Goal: Transaction & Acquisition: Subscribe to service/newsletter

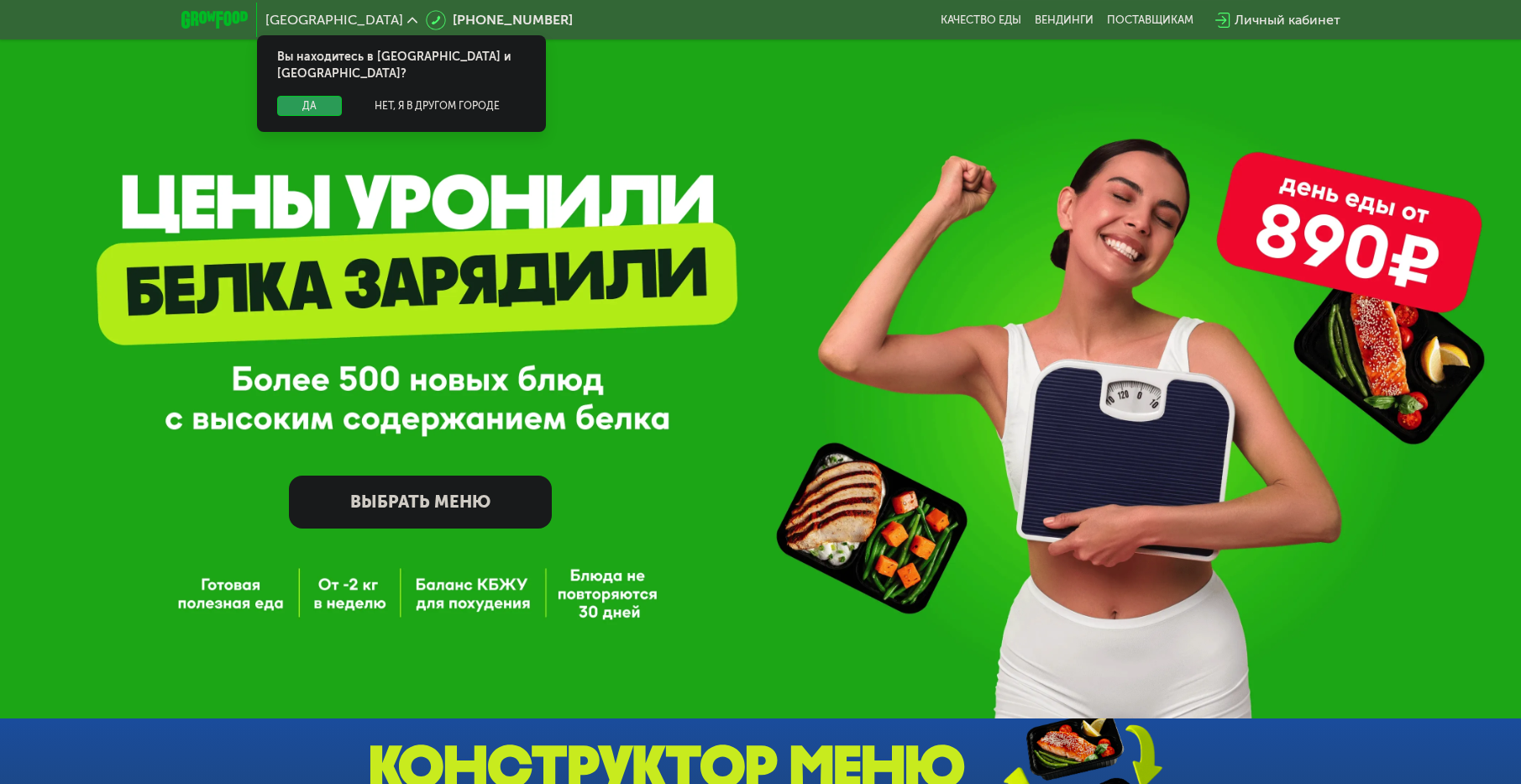
click at [307, 95] on button "Да" at bounding box center [309, 106] width 65 height 20
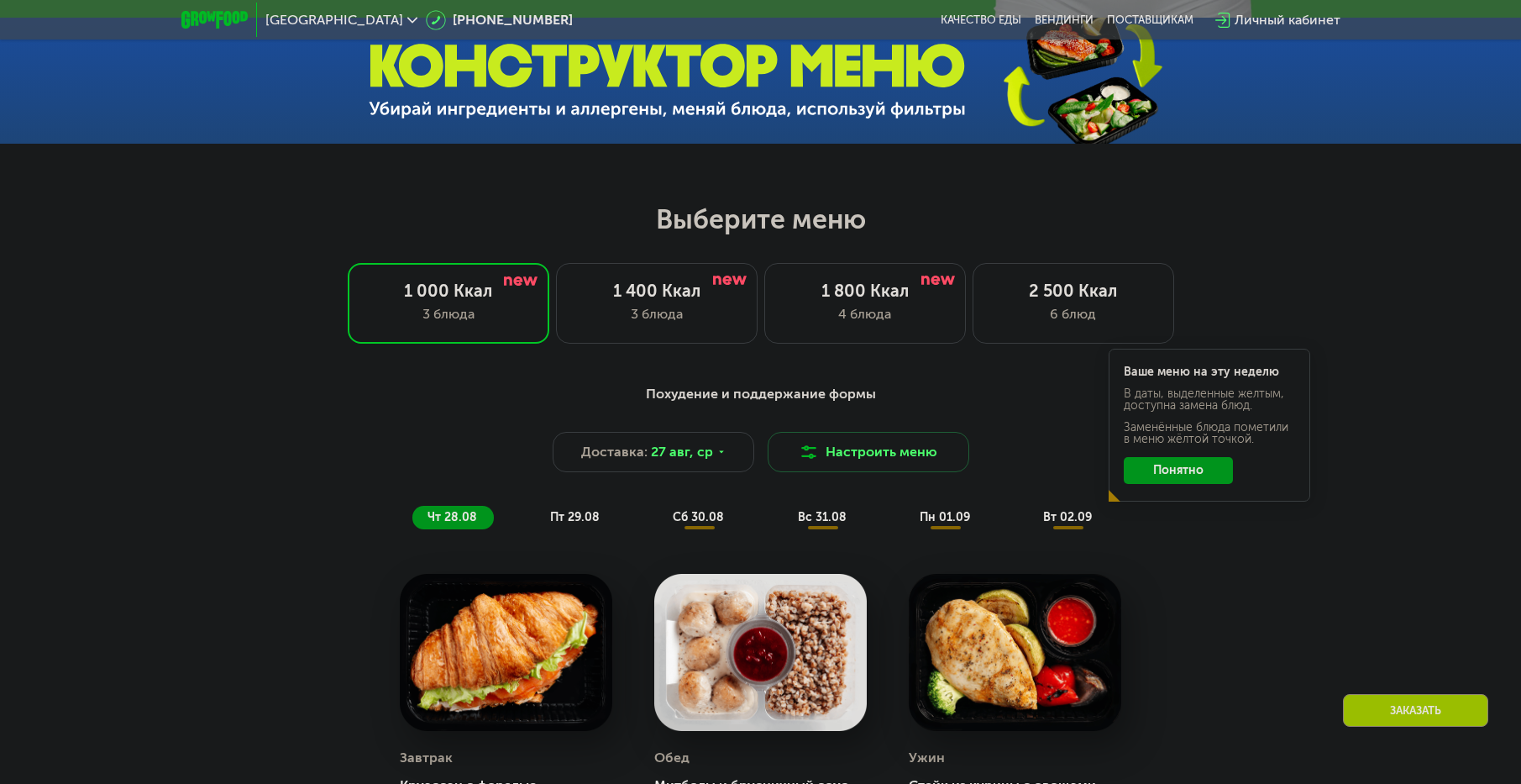
scroll to position [839, 0]
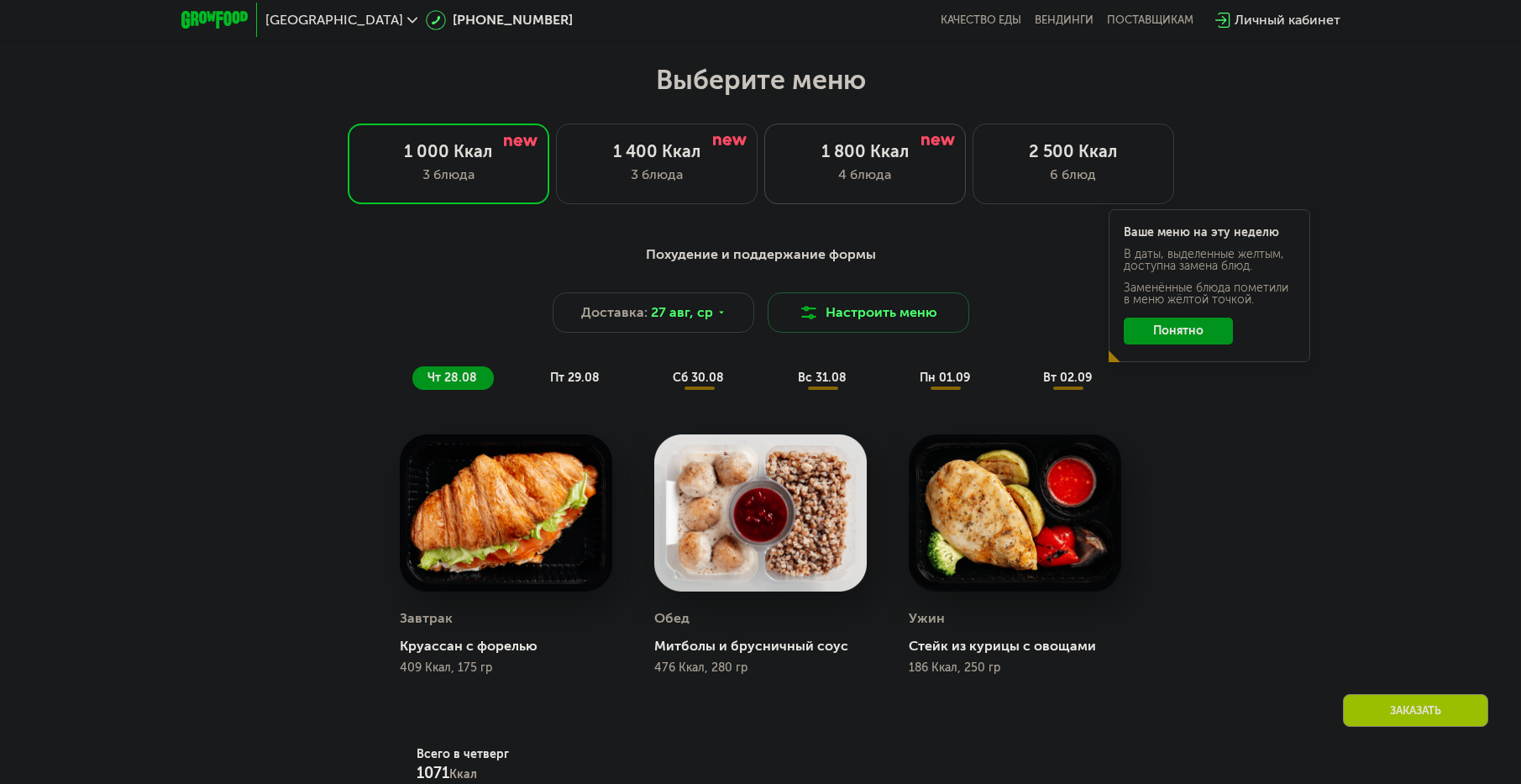
click at [931, 181] on div "4 блюда" at bounding box center [865, 175] width 166 height 20
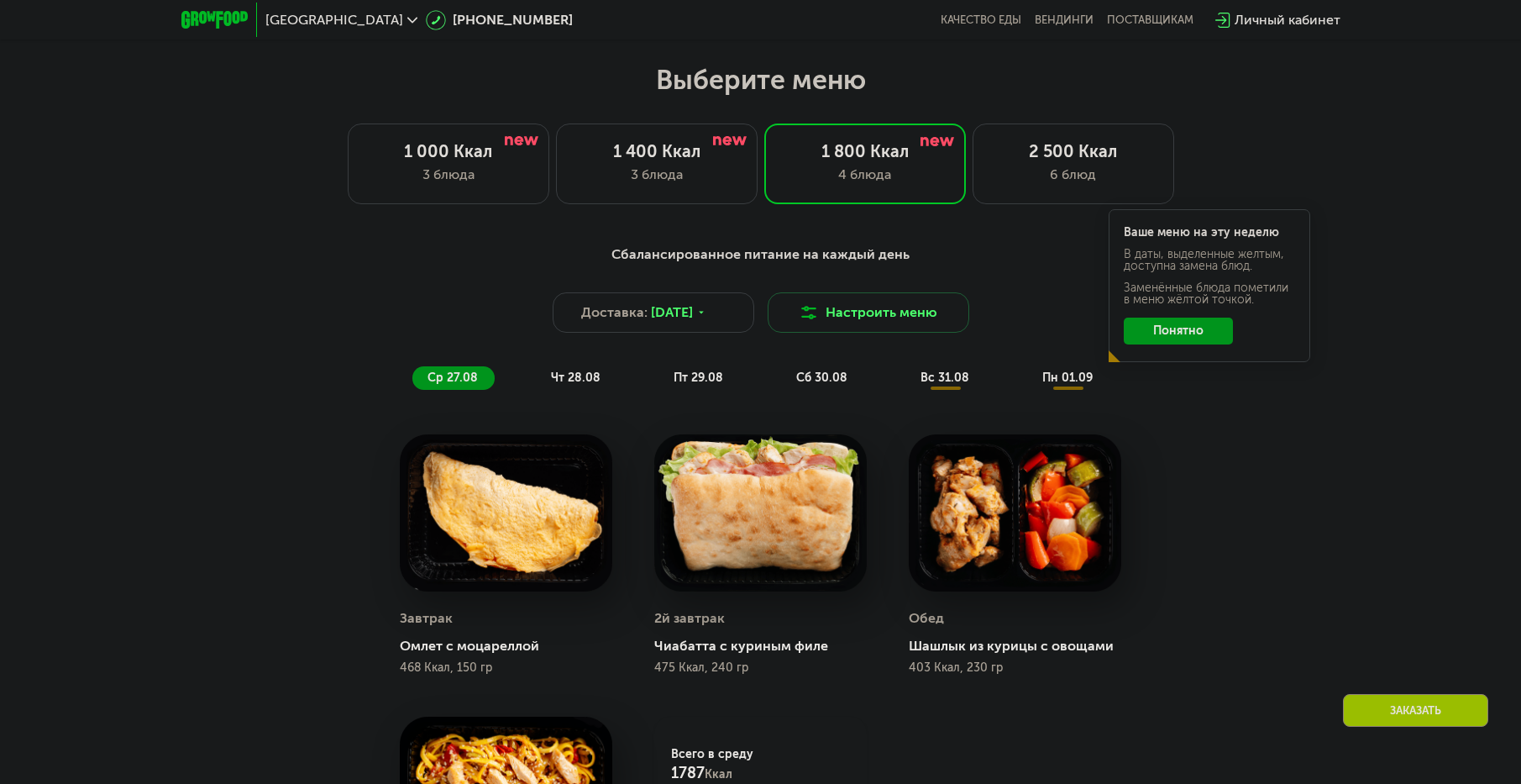
click at [1161, 329] on button "Понятно" at bounding box center [1179, 331] width 109 height 27
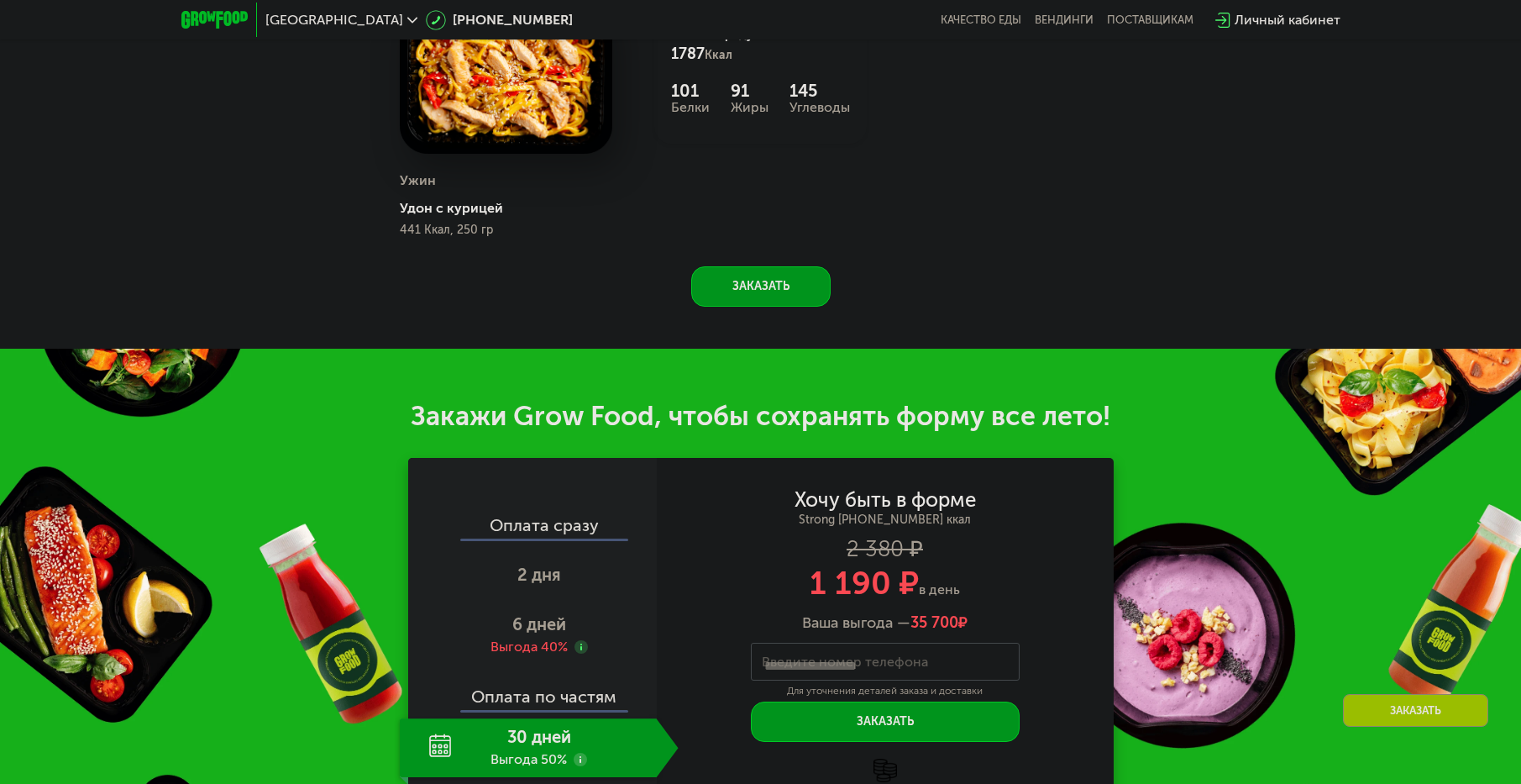
scroll to position [1848, 0]
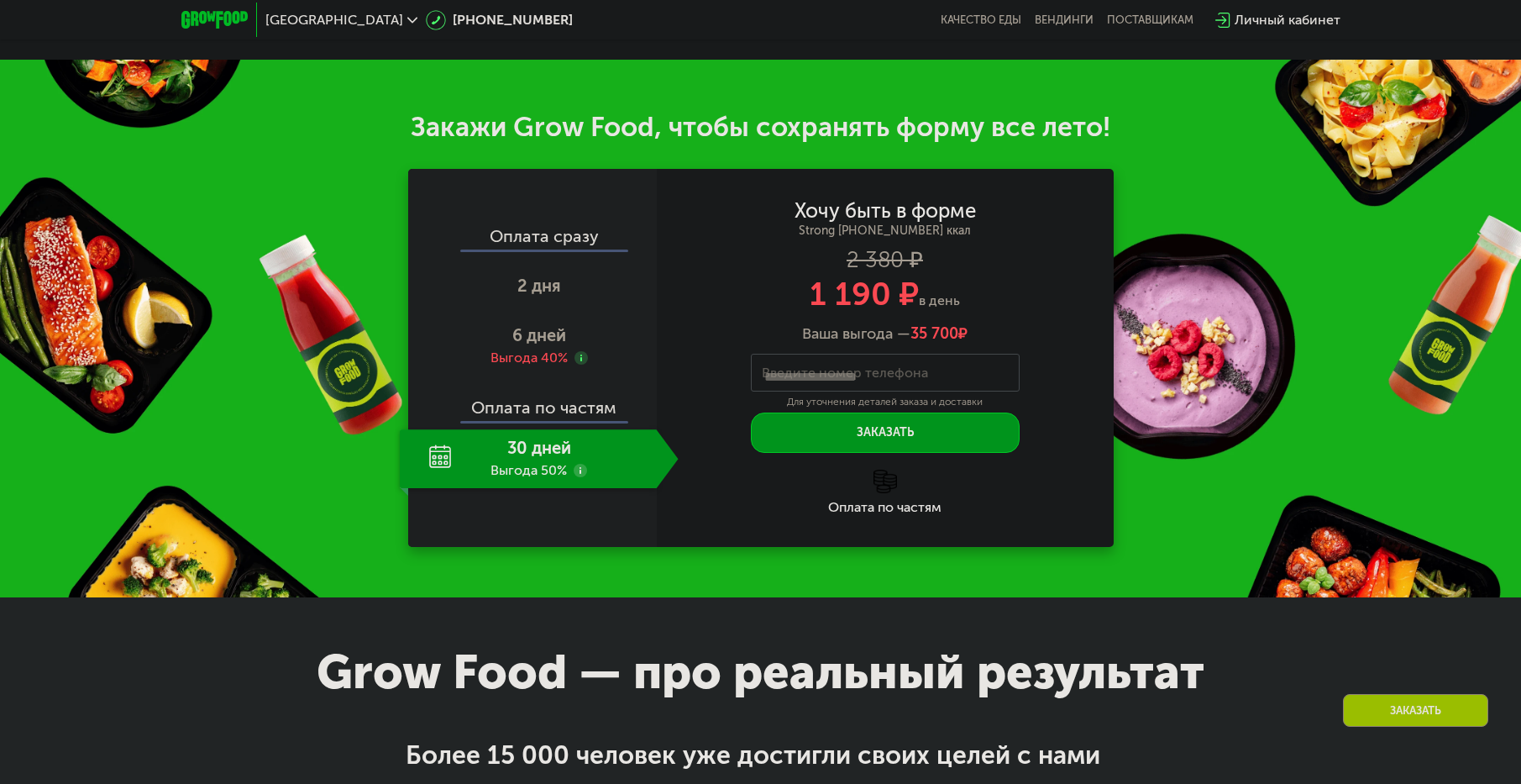
click at [508, 452] on div "30 дней Выгода 50%" at bounding box center [529, 458] width 257 height 59
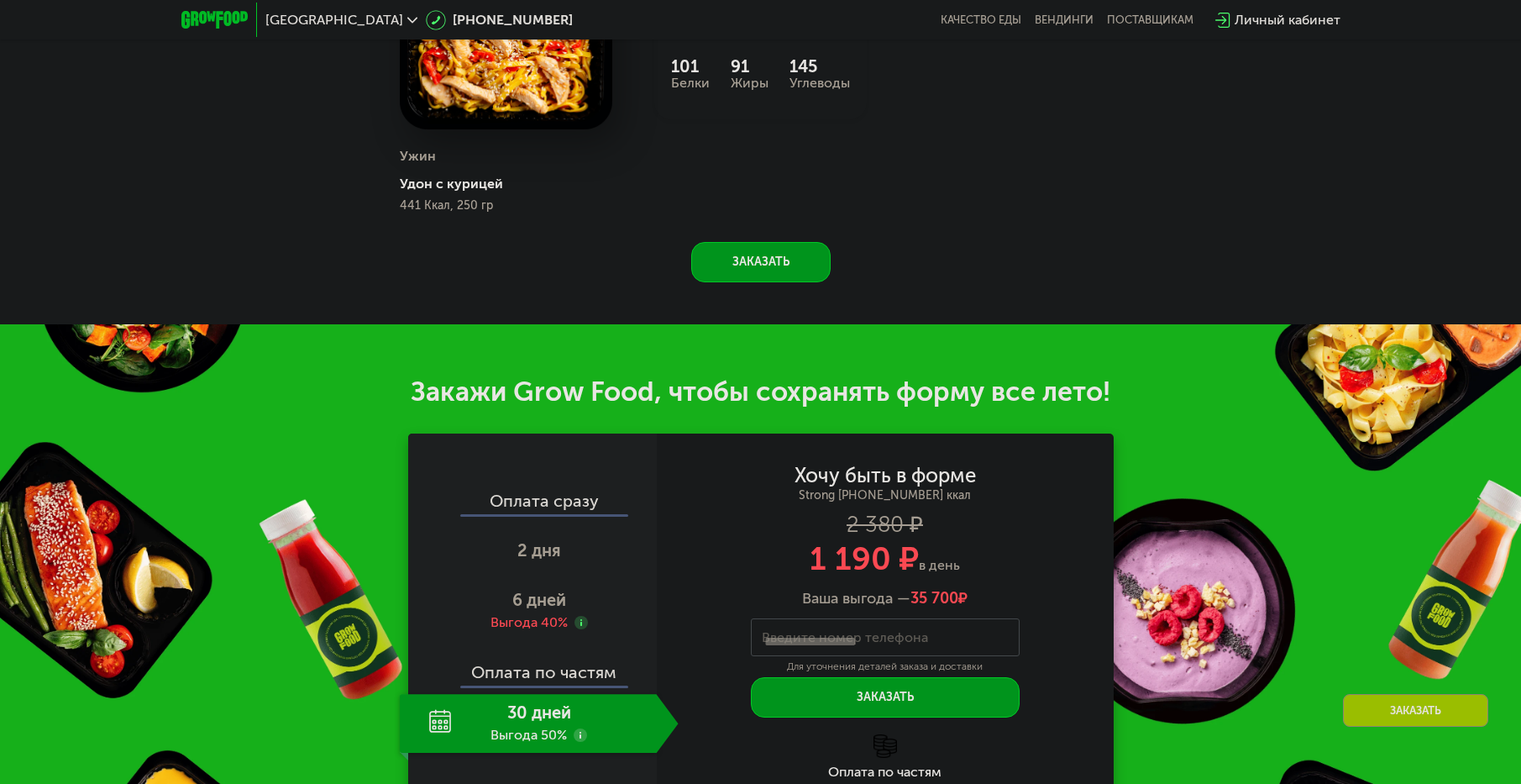
scroll to position [0, 0]
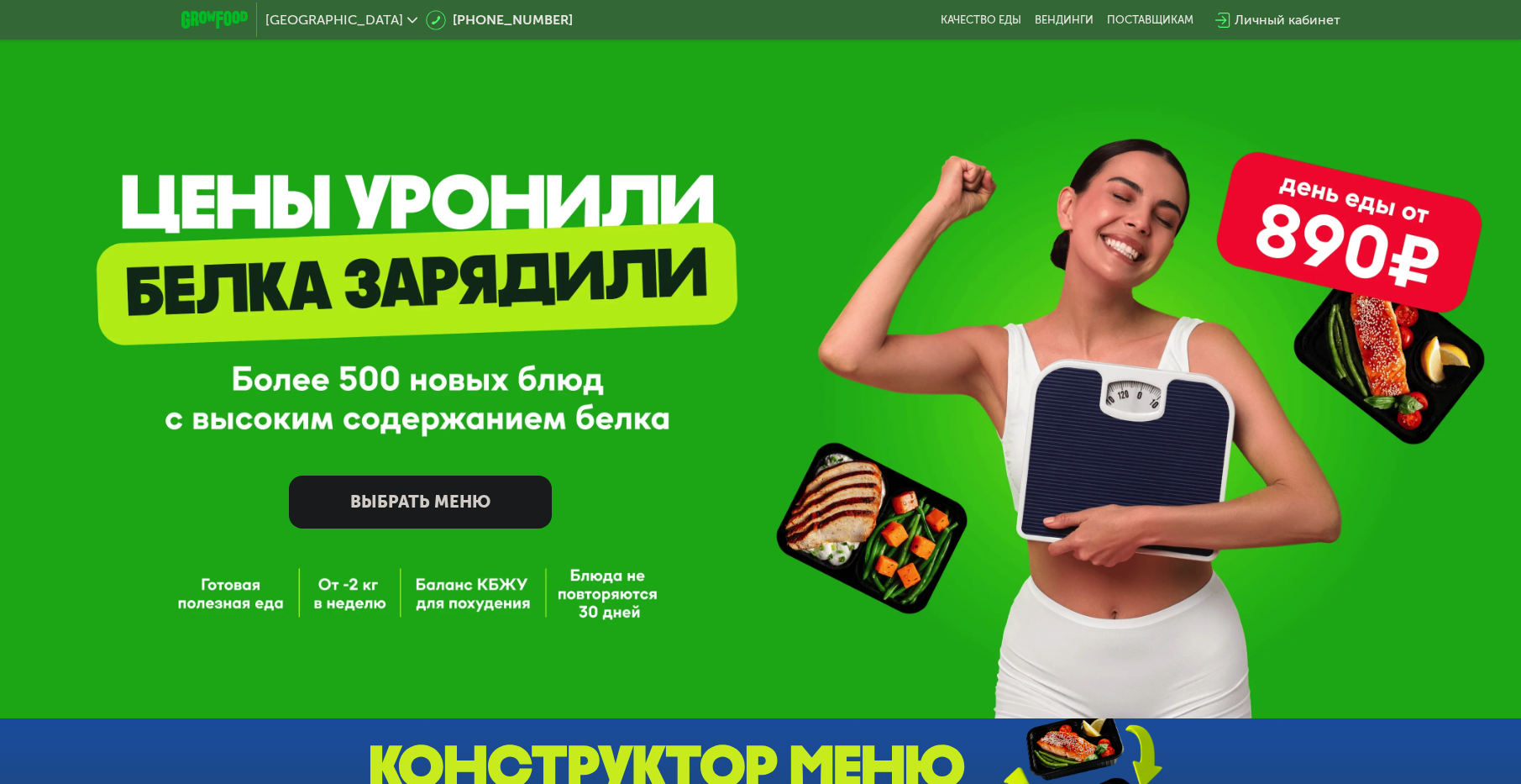
click at [487, 499] on link "ВЫБРАТЬ МЕНЮ" at bounding box center [420, 502] width 263 height 53
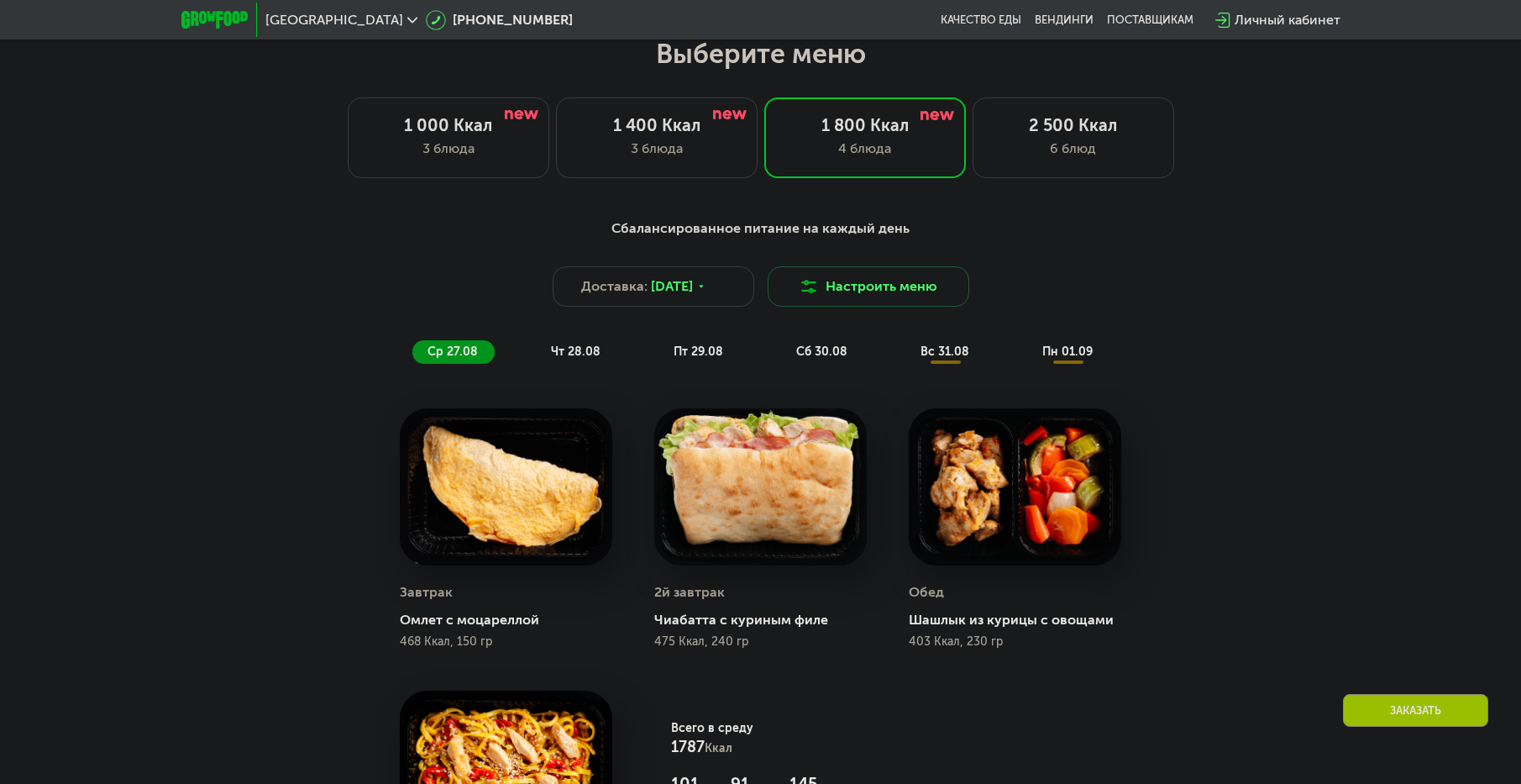
scroll to position [869, 0]
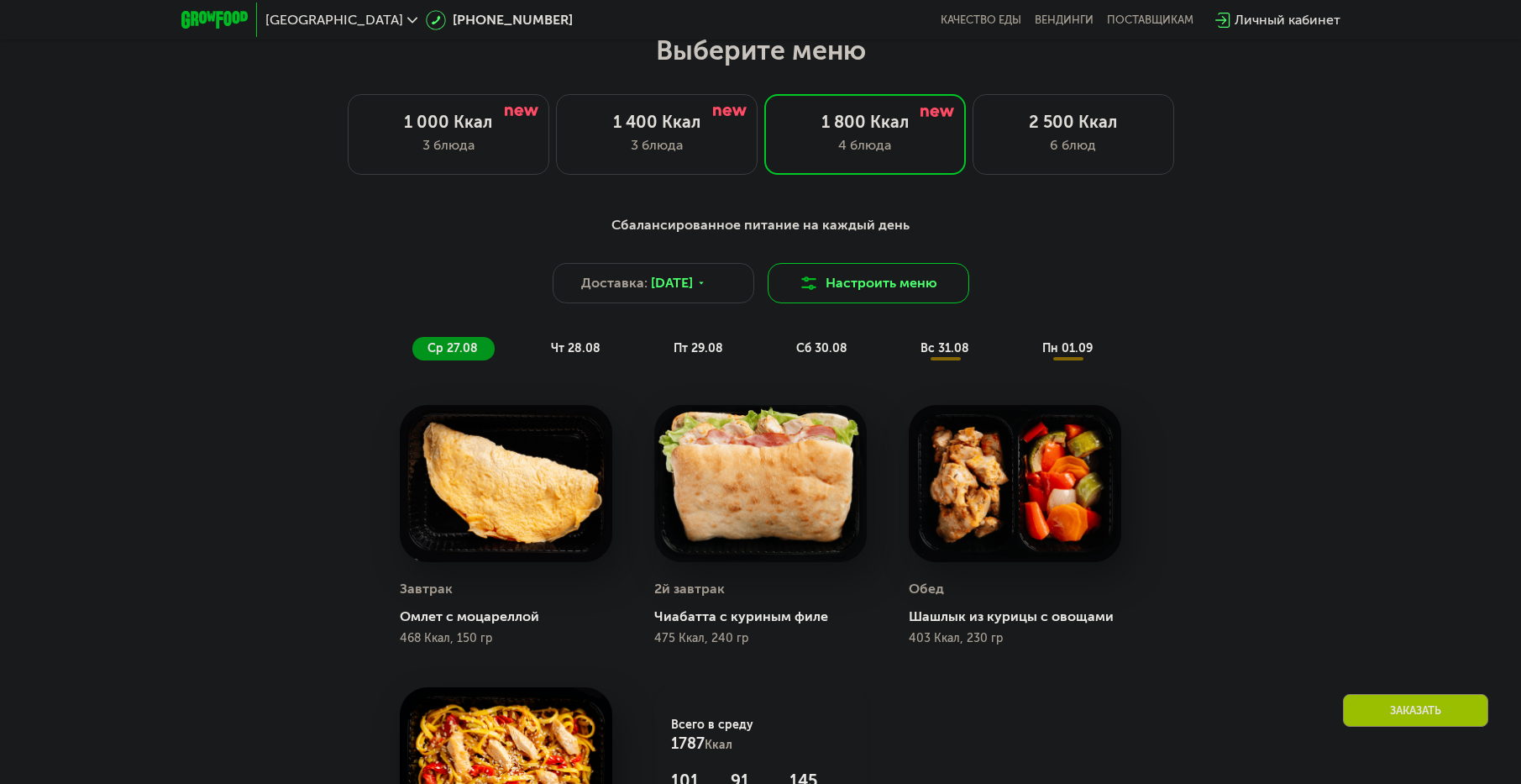
click at [899, 291] on button "Настроить меню" at bounding box center [869, 283] width 202 height 40
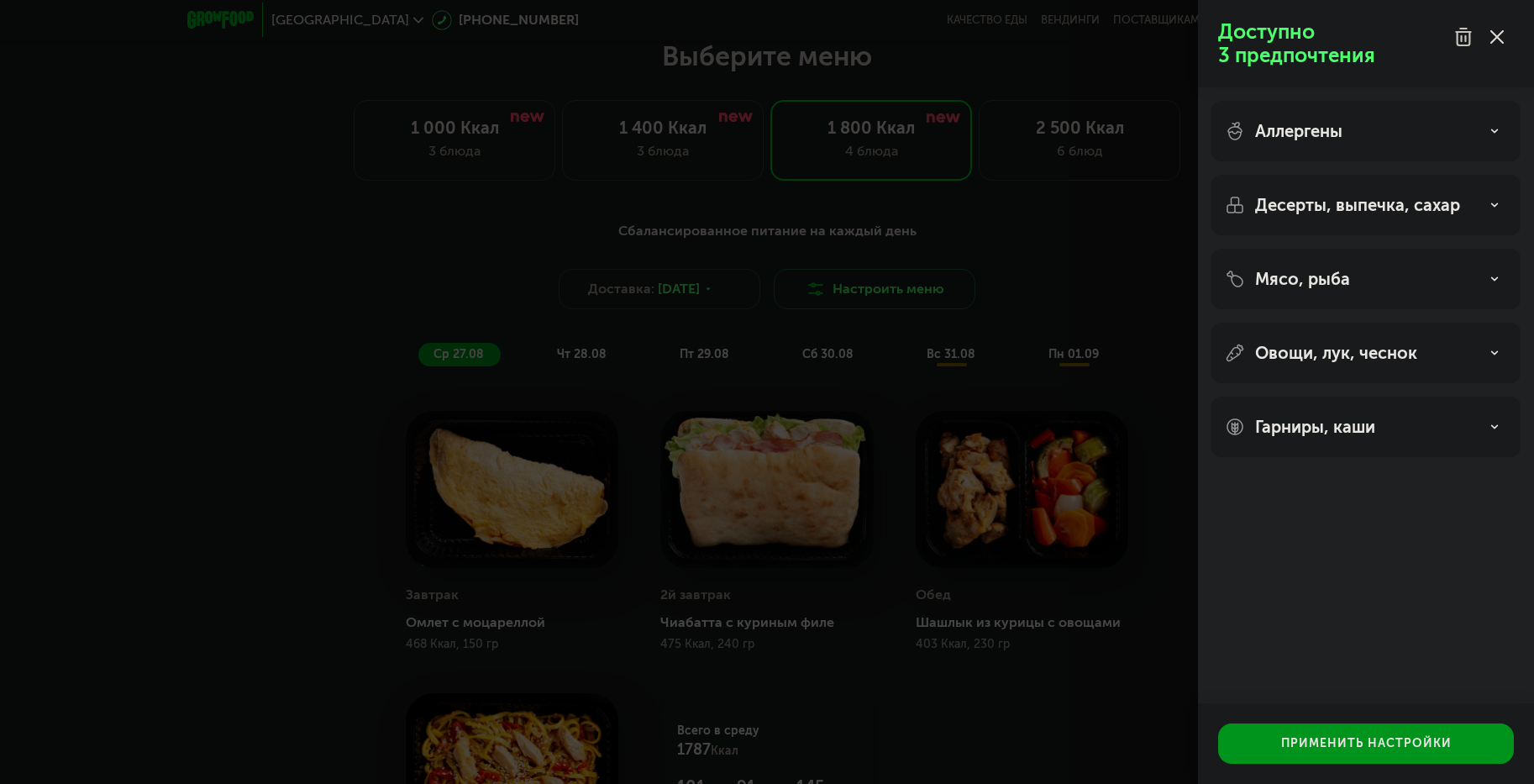
click at [1499, 33] on icon at bounding box center [1497, 36] width 14 height 14
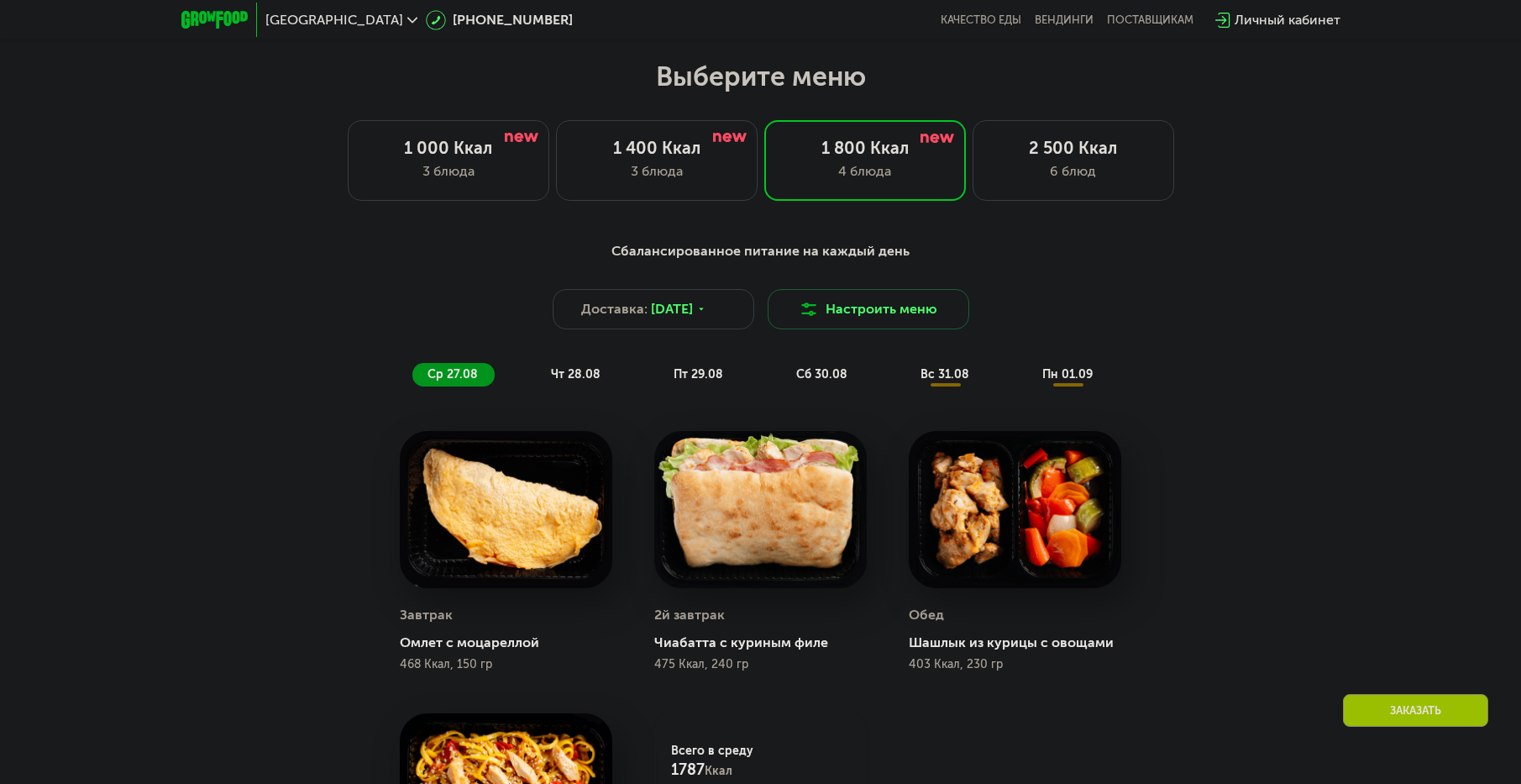
scroll to position [785, 0]
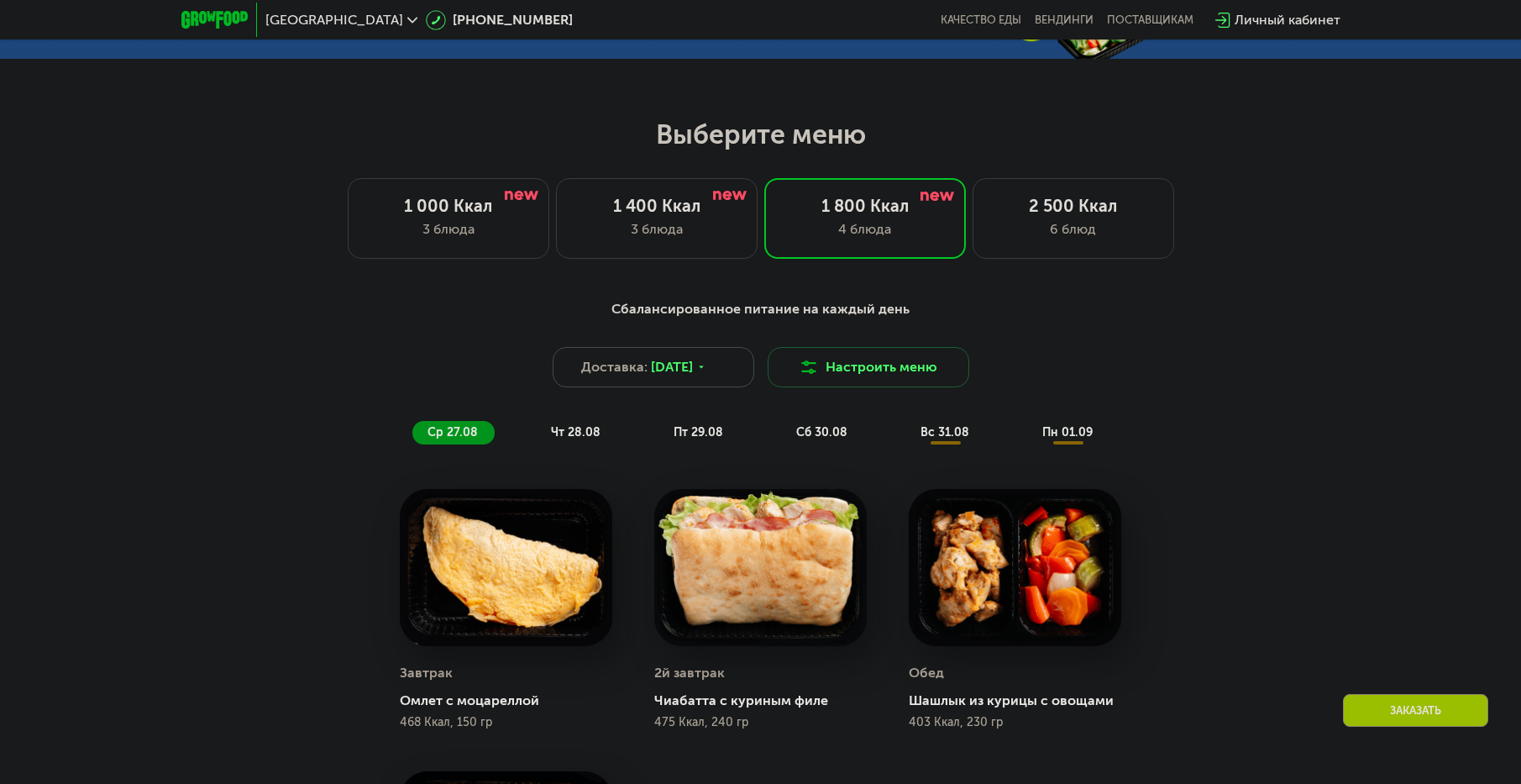
click at [693, 377] on span "[DATE]" at bounding box center [672, 367] width 42 height 20
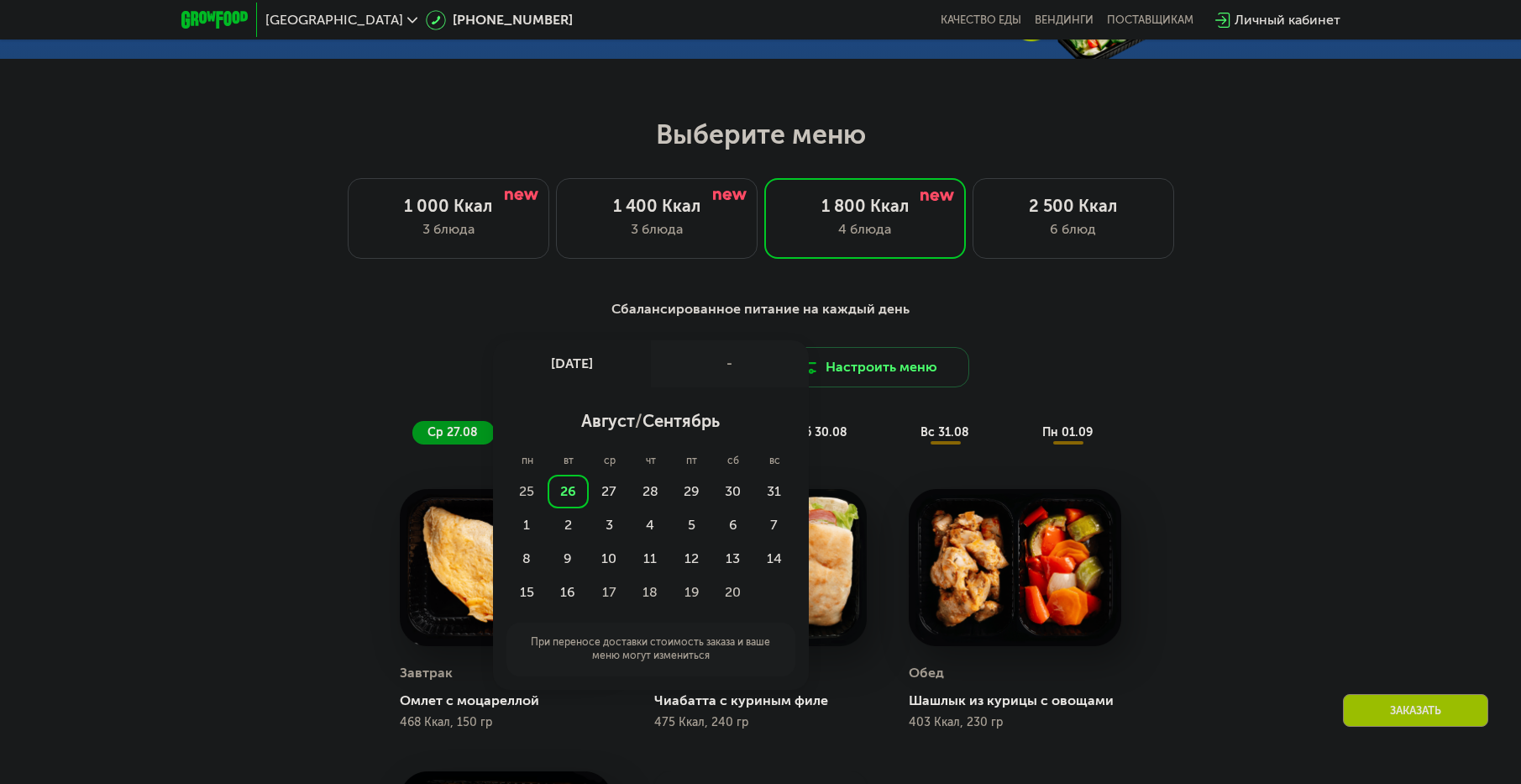
click at [761, 314] on div "Сбалансированное питание на каждый день" at bounding box center [760, 309] width 994 height 21
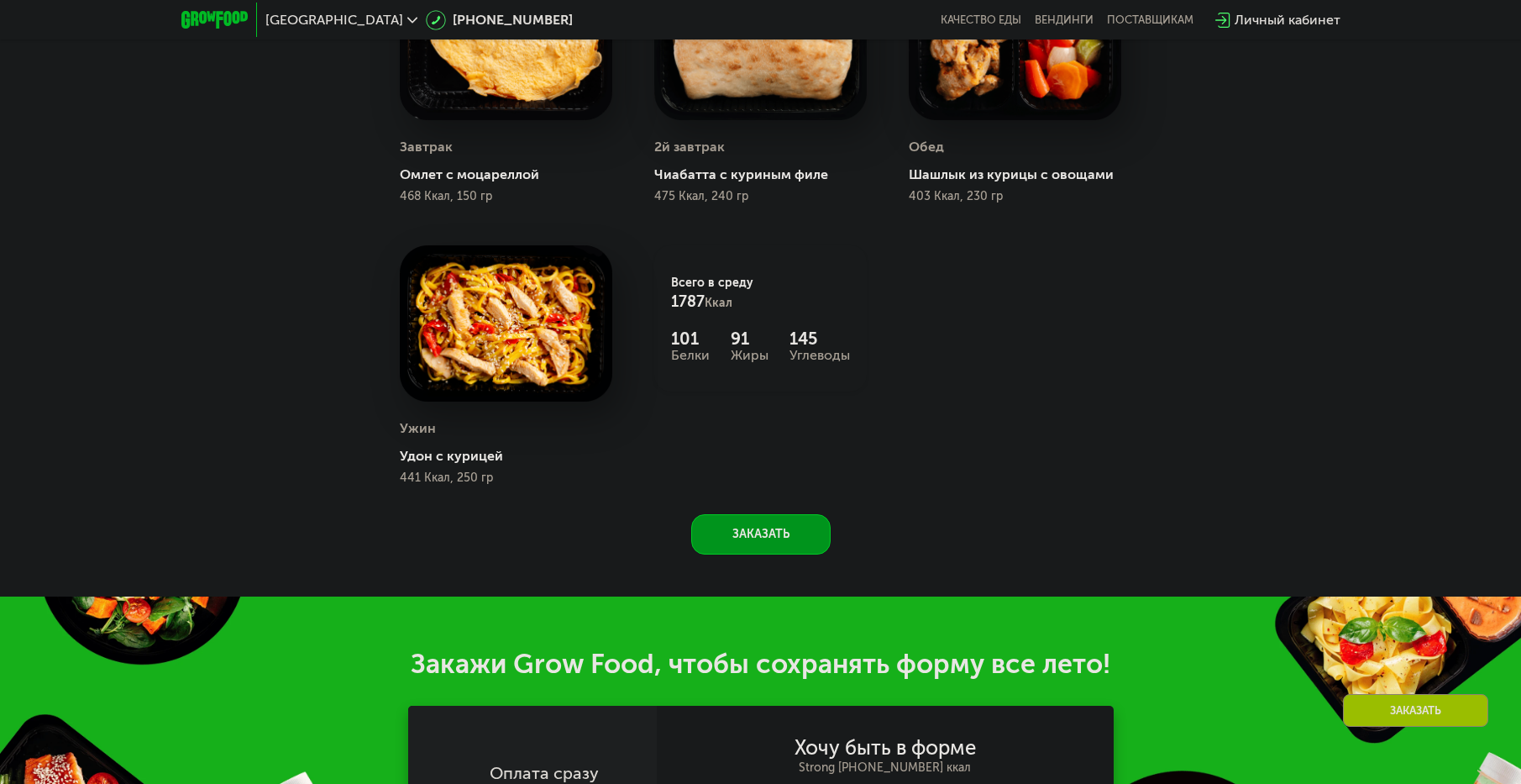
scroll to position [1457, 0]
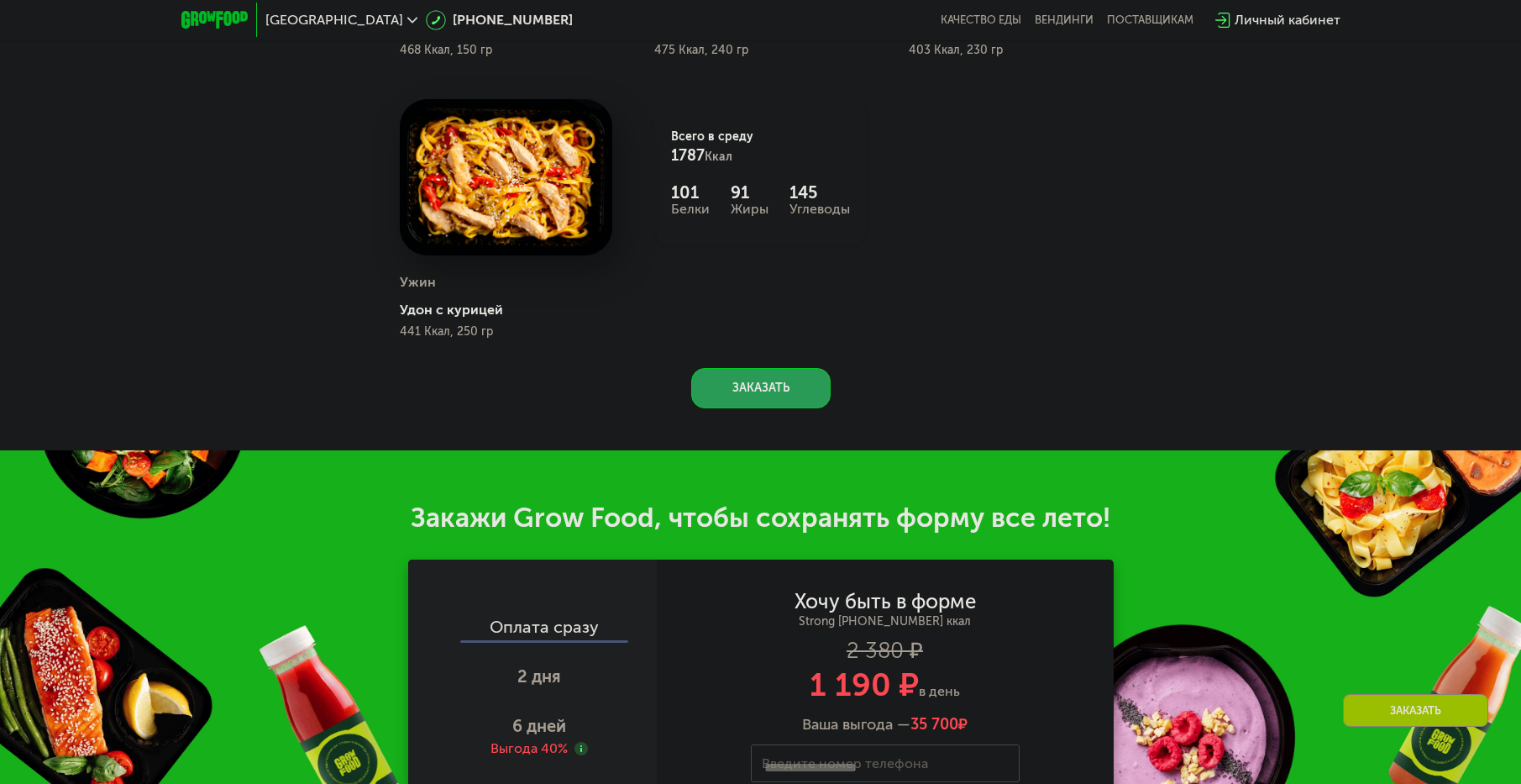
click at [759, 389] on button "Заказать" at bounding box center [760, 387] width 139 height 40
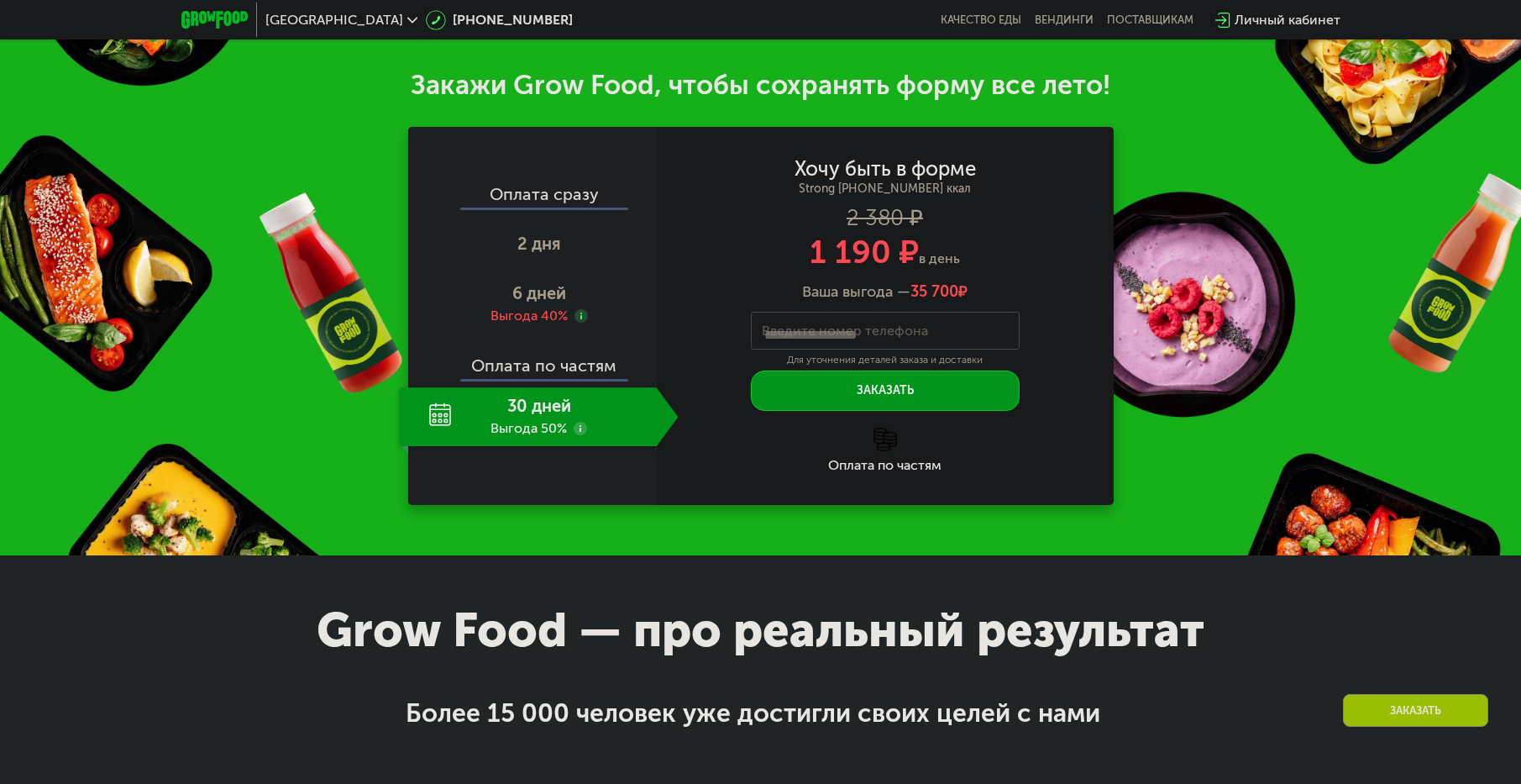
scroll to position [1914, 0]
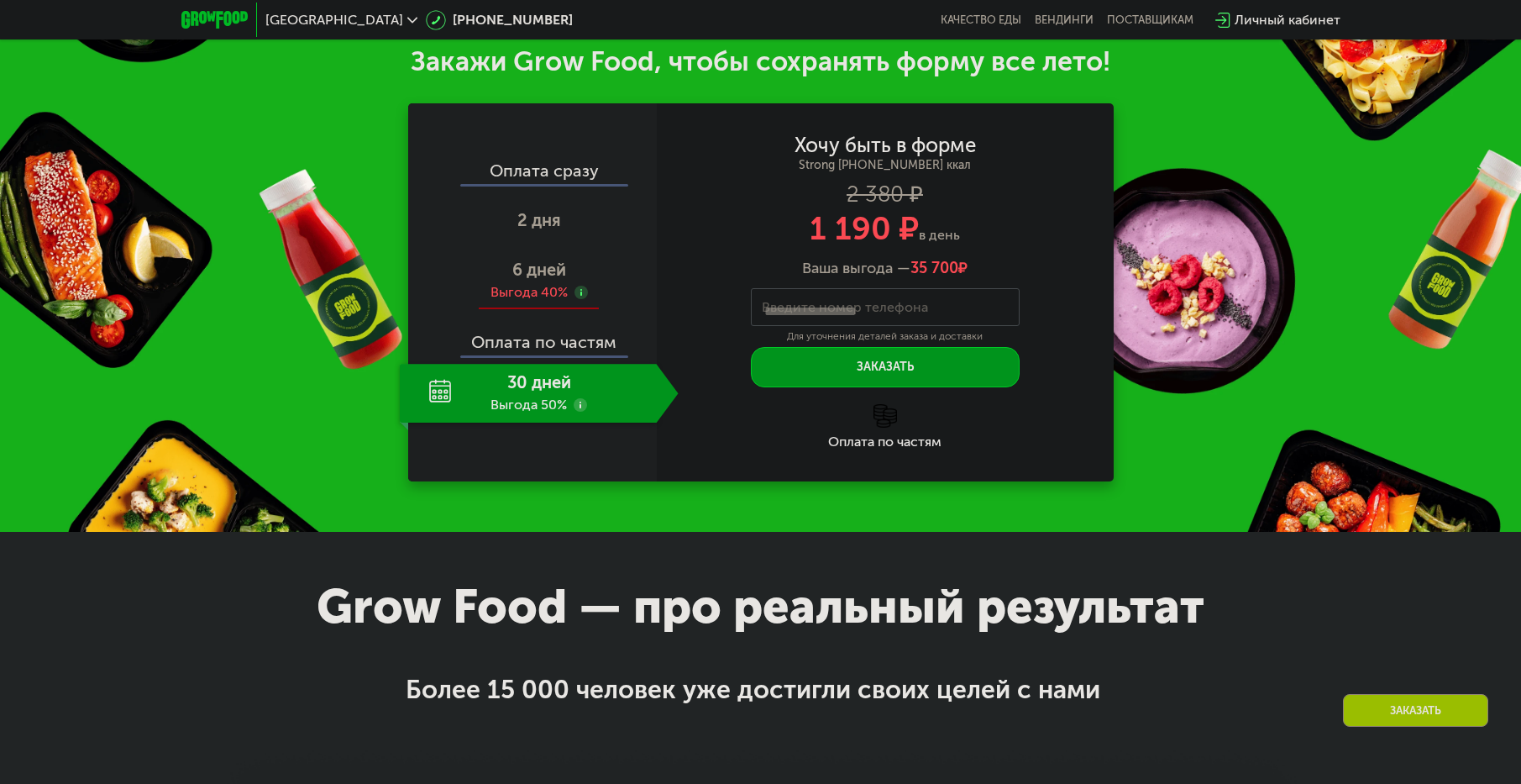
click at [542, 280] on span "6 дней" at bounding box center [539, 269] width 54 height 20
